Goal: Information Seeking & Learning: Check status

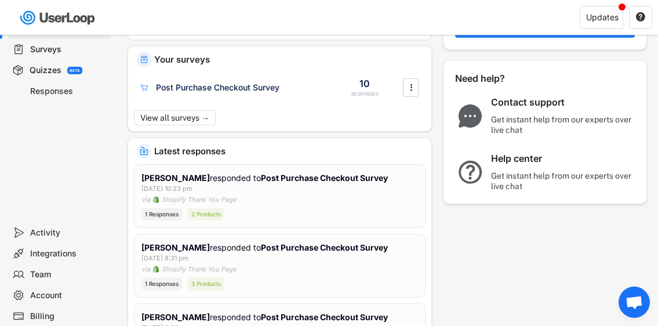
scroll to position [21, 0]
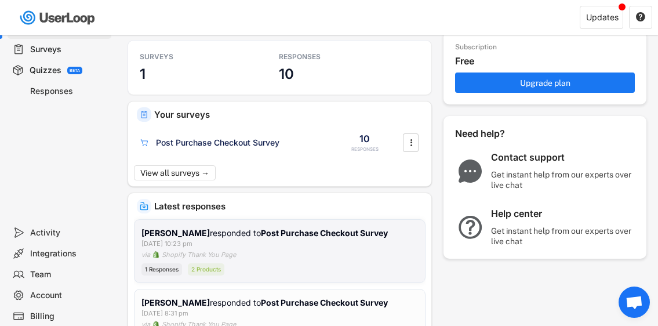
click at [268, 254] on div "[PERSON_NAME] responded to Post Purchase Checkout Survey [DATE] 10:23 pm via Sh…" at bounding box center [279, 251] width 276 height 49
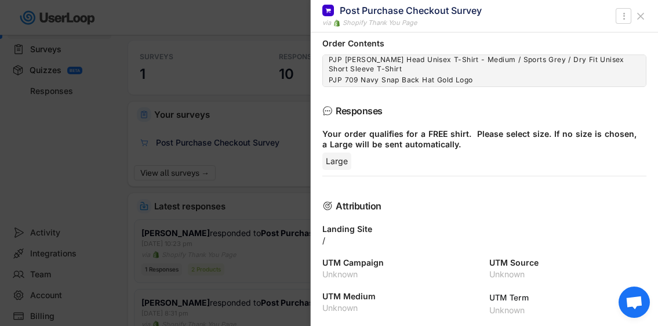
scroll to position [0, 0]
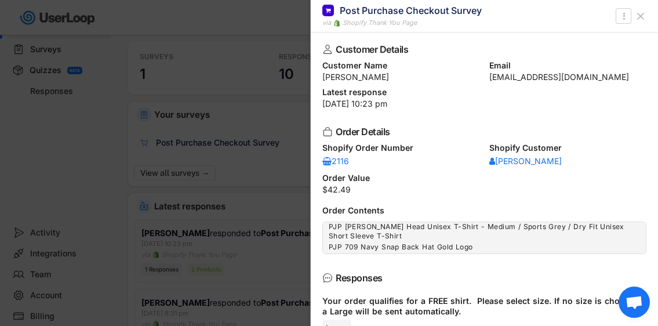
click at [281, 93] on div at bounding box center [329, 163] width 658 height 326
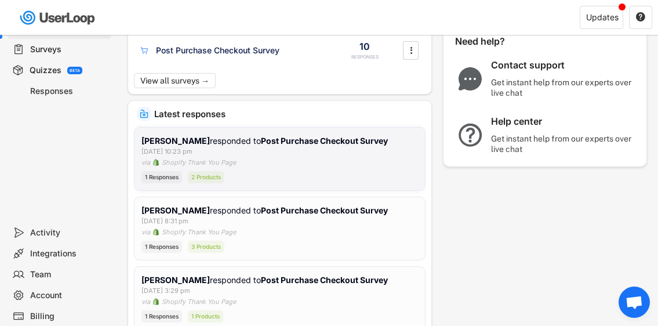
scroll to position [121, 0]
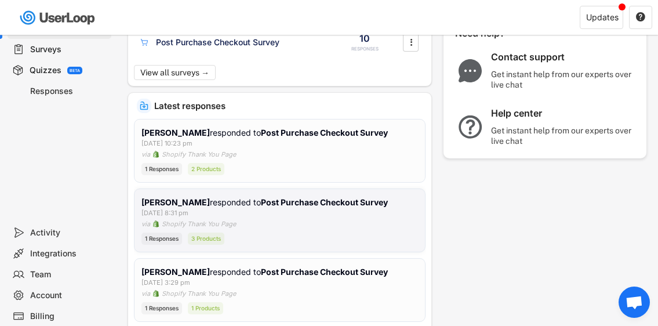
click at [268, 222] on div "[PERSON_NAME] responded to Post Purchase Checkout Survey [DATE] 8:31 pm via Sho…" at bounding box center [279, 220] width 276 height 49
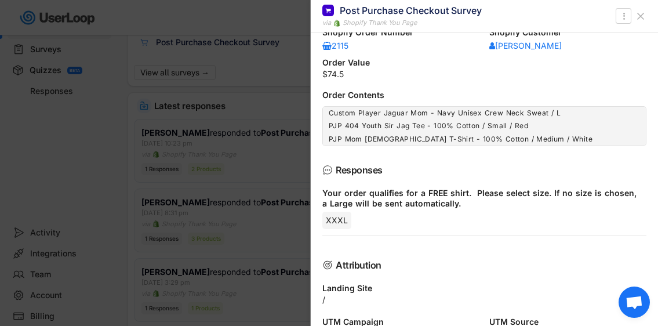
scroll to position [174, 0]
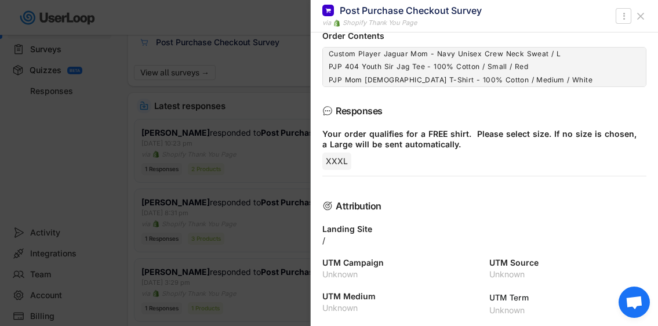
click at [270, 155] on div at bounding box center [329, 163] width 658 height 326
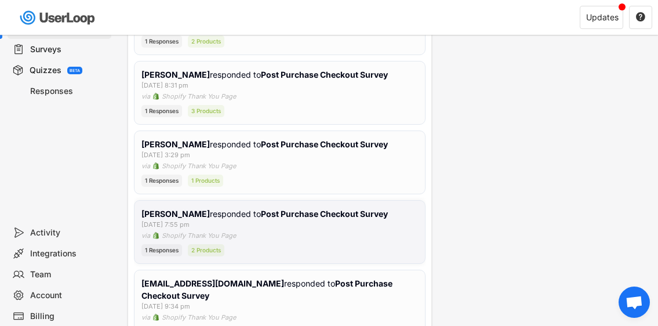
scroll to position [253, 0]
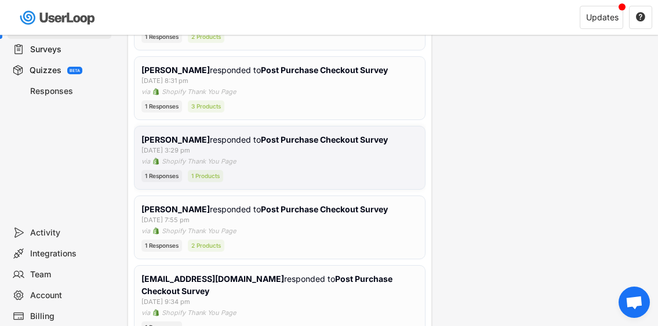
click at [271, 168] on div "[PERSON_NAME] responded to Post Purchase Checkout Survey [DATE] 3:29 pm via Sho…" at bounding box center [279, 157] width 276 height 49
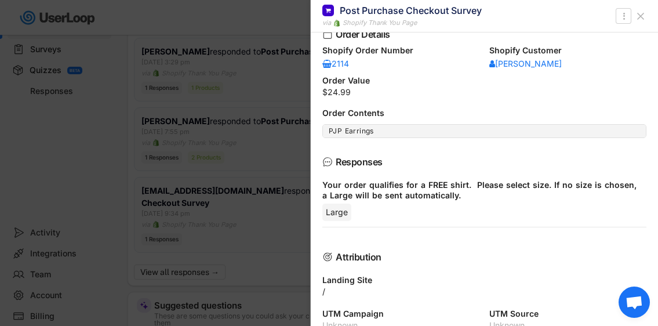
scroll to position [0, 0]
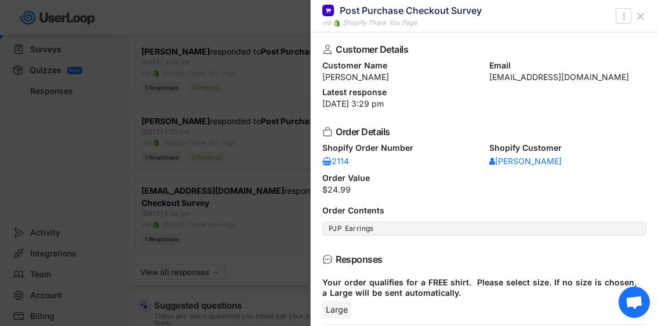
click at [278, 219] on div at bounding box center [329, 163] width 658 height 326
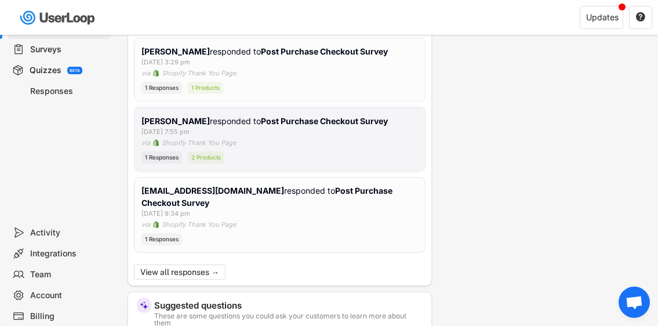
click at [282, 140] on div "[PERSON_NAME] responded to Post Purchase Checkout Survey [DATE] 7:55 pm via Sho…" at bounding box center [279, 139] width 276 height 49
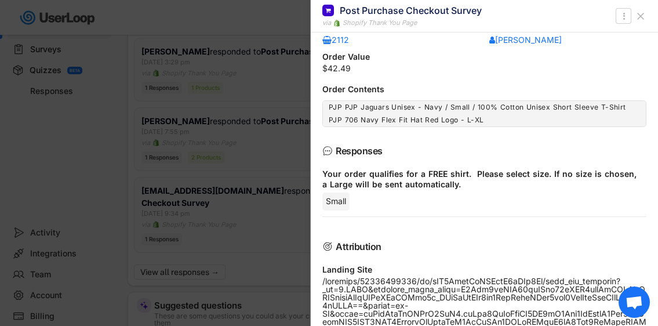
scroll to position [130, 0]
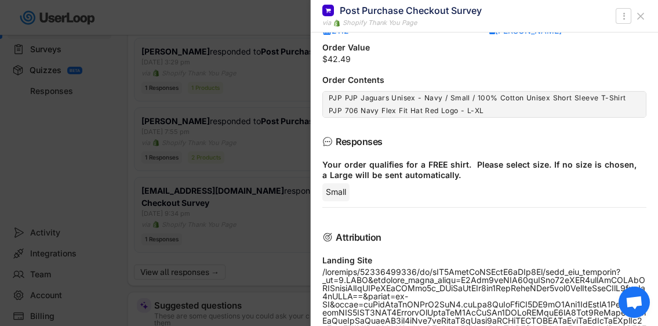
click at [287, 163] on div at bounding box center [329, 163] width 658 height 326
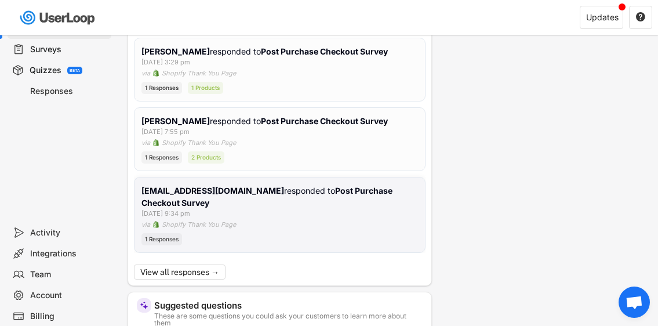
click at [257, 219] on div "[EMAIL_ADDRESS][DOMAIN_NAME] responded to Post Purchase Checkout Survey [DATE] …" at bounding box center [279, 214] width 276 height 61
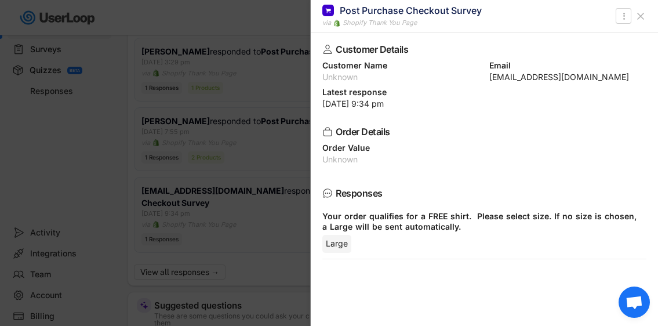
click at [220, 58] on div at bounding box center [329, 163] width 658 height 326
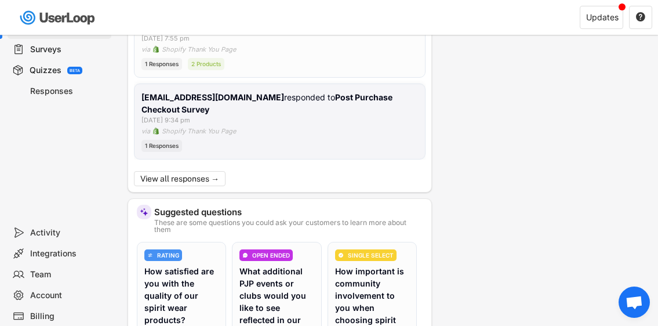
scroll to position [437, 0]
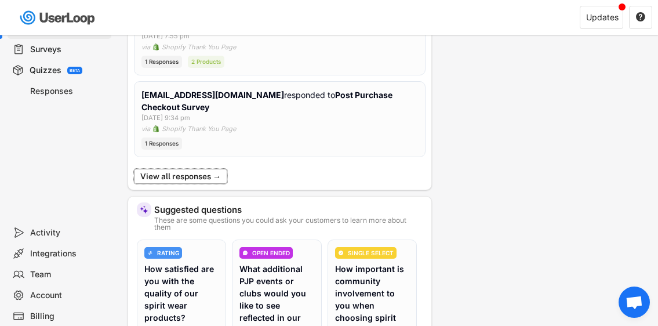
click at [191, 175] on button "View all responses →" at bounding box center [180, 176] width 93 height 15
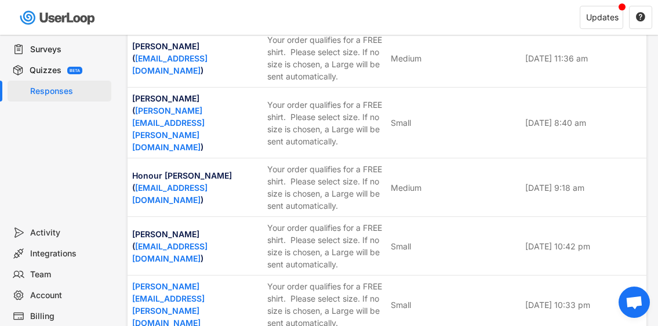
scroll to position [358, 0]
